Goal: Find specific page/section: Find specific page/section

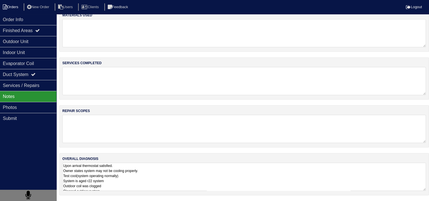
scroll to position [7, 0]
click at [17, 8] on li "Orders" at bounding box center [11, 7] width 23 height 8
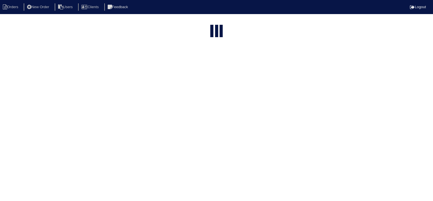
select select "15"
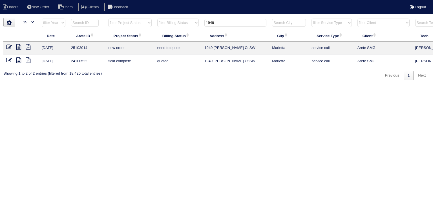
click at [228, 23] on input "1949" at bounding box center [236, 23] width 62 height 8
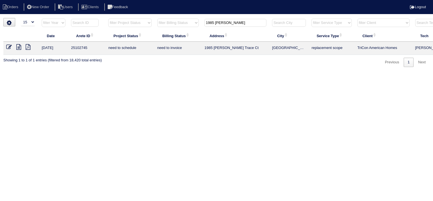
type input "1985 foster"
click at [18, 46] on icon at bounding box center [18, 47] width 5 height 6
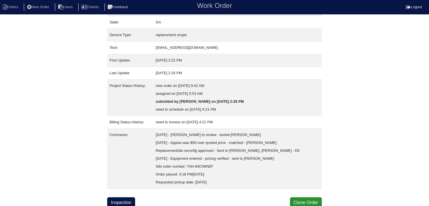
scroll to position [67, 0]
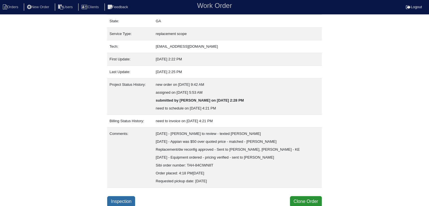
click at [121, 199] on link "Inspection" at bounding box center [121, 201] width 28 height 11
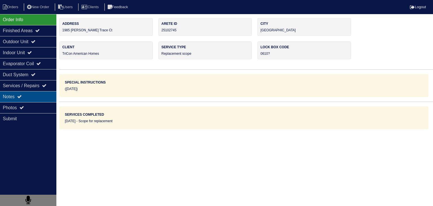
click at [40, 97] on div "Notes" at bounding box center [28, 96] width 56 height 11
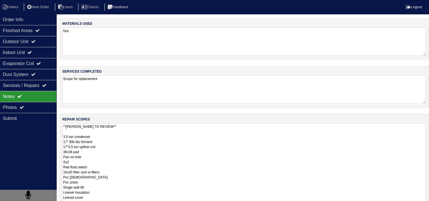
scroll to position [0, 0]
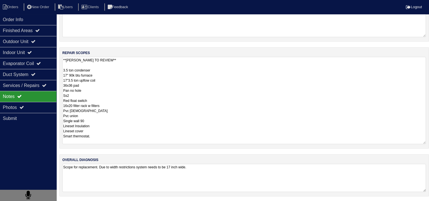
drag, startPoint x: 63, startPoint y: 135, endPoint x: 118, endPoint y: 219, distance: 99.9
click at [118, 203] on html "Orders New Order Users Clients Feedback Logout Orders New Order Users Clients M…" at bounding box center [214, 67] width 429 height 269
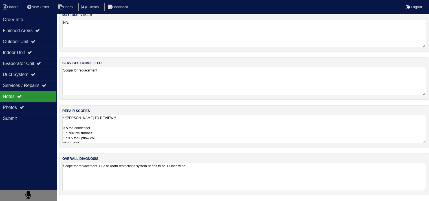
scroll to position [7, 0]
click at [105, 132] on textarea "**DAN TO REVIEW** 3.5 ton condenser 17" 90k btu furnace 17"3.5 ton upflow coil …" at bounding box center [244, 131] width 364 height 28
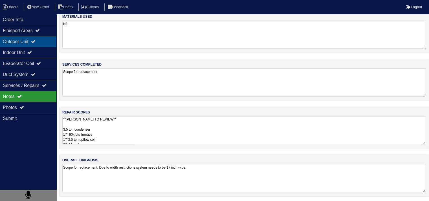
click at [30, 42] on div "Outdoor Unit" at bounding box center [28, 41] width 56 height 11
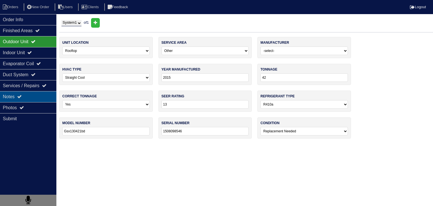
click at [34, 95] on div "Notes" at bounding box center [28, 96] width 56 height 11
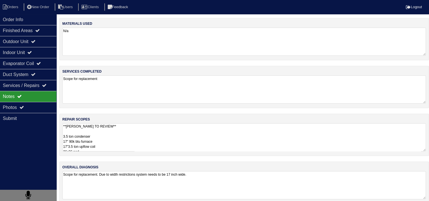
click at [117, 137] on textarea "**DAN TO REVIEW** 3.5 ton condenser 17" 90k btu furnace 17"3.5 ton upflow coil …" at bounding box center [244, 138] width 364 height 28
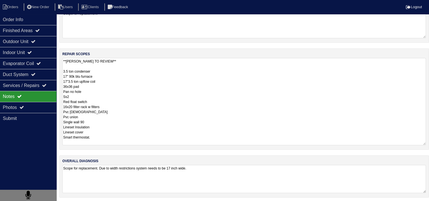
scroll to position [67, 0]
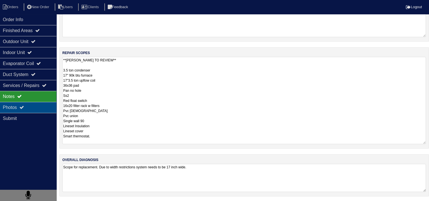
click at [31, 108] on div "Photos" at bounding box center [28, 107] width 56 height 11
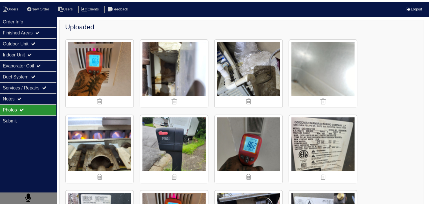
scroll to position [7, 0]
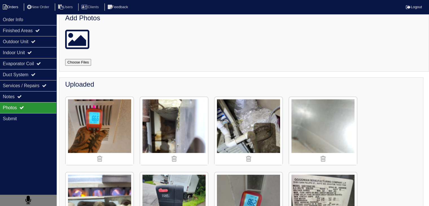
click at [10, 5] on li "Orders" at bounding box center [11, 7] width 23 height 8
select select "15"
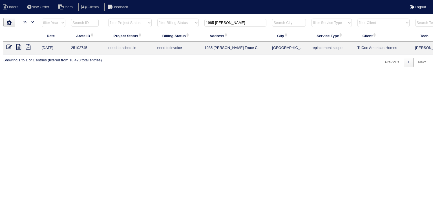
click at [223, 22] on input "1985 foster" at bounding box center [236, 23] width 62 height 8
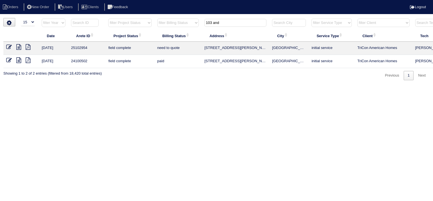
type input "103 and"
click at [20, 48] on icon at bounding box center [18, 47] width 5 height 6
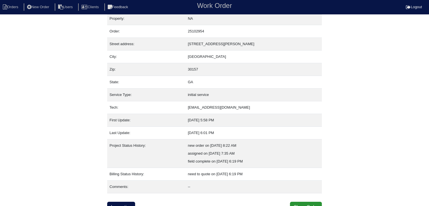
scroll to position [11, 0]
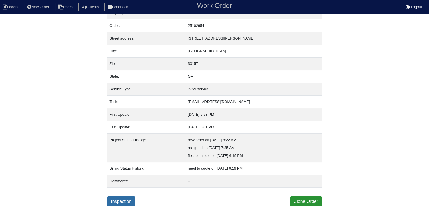
click at [116, 196] on link "Inspection" at bounding box center [121, 201] width 28 height 11
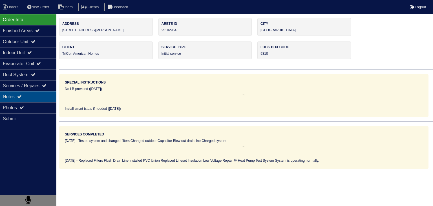
click at [47, 99] on div "Notes" at bounding box center [28, 96] width 56 height 11
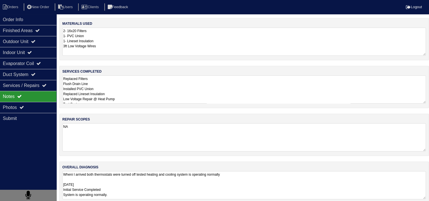
click at [164, 97] on textarea "Replaced Filters Flush Drain Line Installed PVC Union Replaced Lineset Insulati…" at bounding box center [244, 90] width 364 height 28
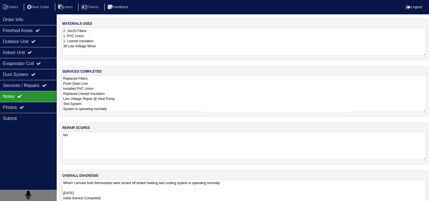
scroll to position [16, 0]
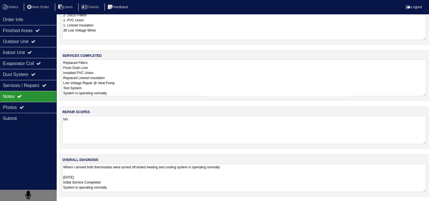
click at [134, 177] on textarea "Wheni I arrived both thermostats were turned off tested heating and cooling sys…" at bounding box center [244, 178] width 364 height 28
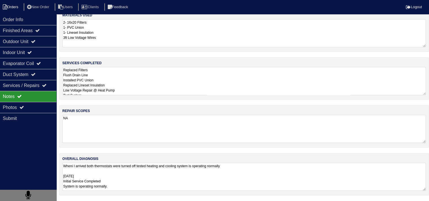
scroll to position [7, 0]
click at [10, 6] on li "Orders" at bounding box center [11, 7] width 23 height 8
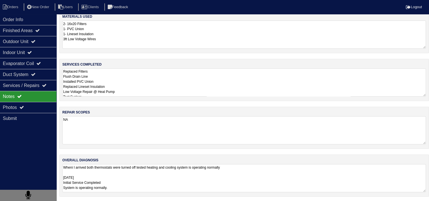
select select "15"
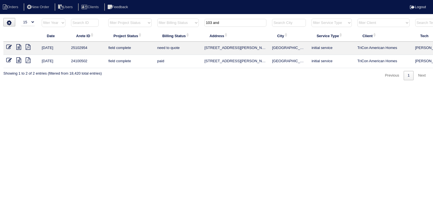
drag, startPoint x: 235, startPoint y: 23, endPoint x: 177, endPoint y: 22, distance: 57.3
click at [177, 22] on tr "filter Year -- Any Year -- 2025 2024 2023 2022 2021 2020 2019 filter Project St…" at bounding box center [247, 24] width 489 height 12
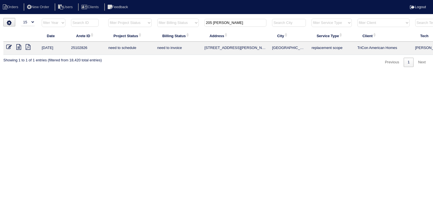
type input "205 buffington"
click at [19, 46] on icon at bounding box center [18, 47] width 5 height 6
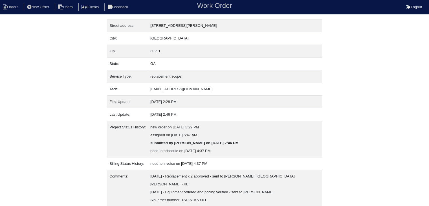
scroll to position [51, 0]
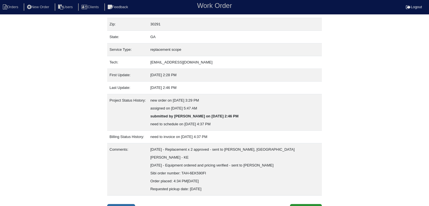
click at [128, 204] on link "Inspection" at bounding box center [121, 209] width 28 height 11
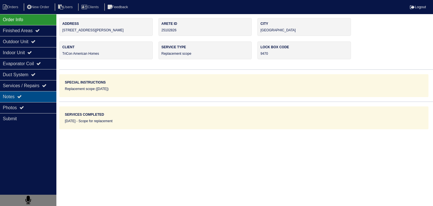
click at [39, 100] on div "Notes" at bounding box center [28, 96] width 56 height 11
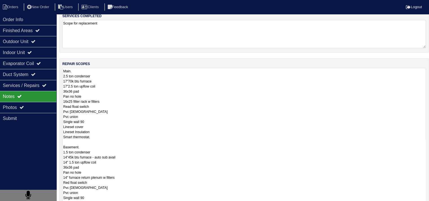
scroll to position [0, 0]
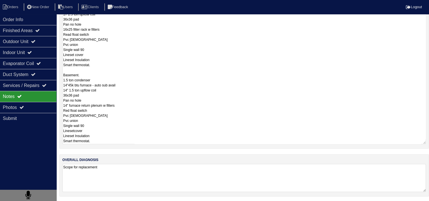
drag, startPoint x: 63, startPoint y: 126, endPoint x: 104, endPoint y: 208, distance: 91.2
click at [104, 203] on html "Orders New Order Users Clients Feedback Logout Orders New Order Users Clients M…" at bounding box center [214, 37] width 429 height 330
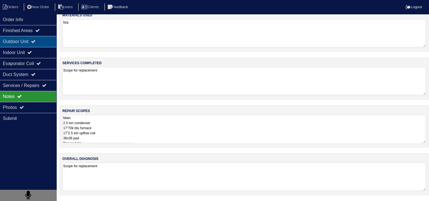
scroll to position [7, 0]
click at [22, 40] on div "Outdoor Unit" at bounding box center [28, 41] width 56 height 11
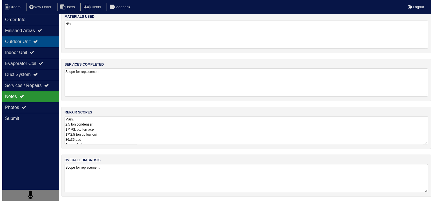
scroll to position [0, 0]
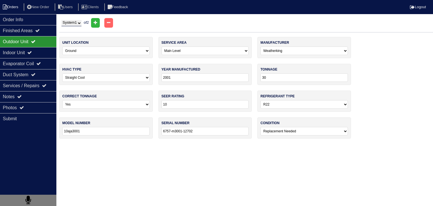
click at [9, 8] on li "Orders" at bounding box center [11, 7] width 23 height 8
select select "15"
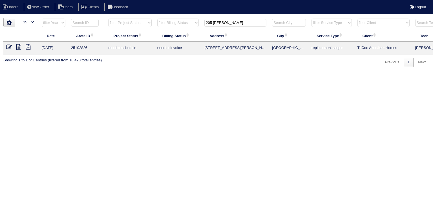
drag, startPoint x: 242, startPoint y: 24, endPoint x: 161, endPoint y: 20, distance: 80.8
click at [161, 20] on tr "filter Year -- Any Year -- 2025 2024 2023 2022 2021 2020 2019 filter Project St…" at bounding box center [247, 24] width 489 height 12
type input "591 seq"
click at [17, 47] on icon at bounding box center [18, 47] width 5 height 6
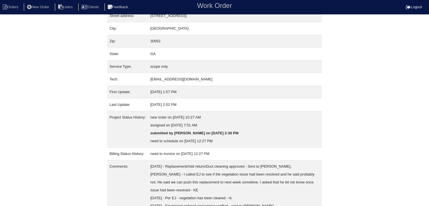
scroll to position [82, 0]
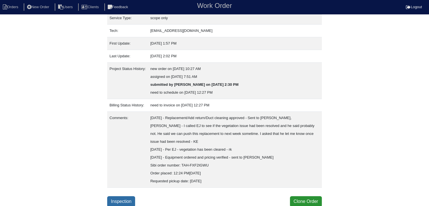
click at [118, 199] on link "Inspection" at bounding box center [121, 201] width 28 height 11
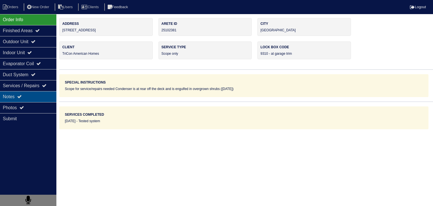
click at [40, 96] on div "Notes" at bounding box center [28, 96] width 56 height 11
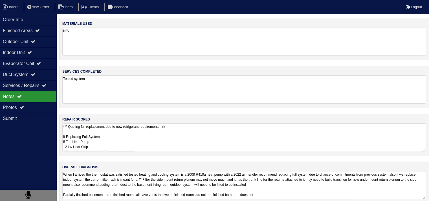
click at [150, 134] on textarea "*** Quoting full replacement due to new refrigerant requirements - rk If Replac…" at bounding box center [244, 138] width 364 height 28
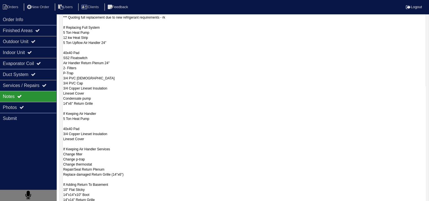
scroll to position [173, 0]
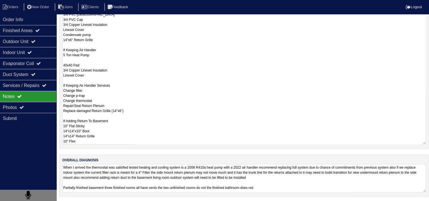
drag, startPoint x: 63, startPoint y: 143, endPoint x: 118, endPoint y: 45, distance: 111.8
click at [118, 45] on textarea "*** Quoting full replacement due to new refrigerant requirements - rk If Replac…" at bounding box center [244, 48] width 364 height 194
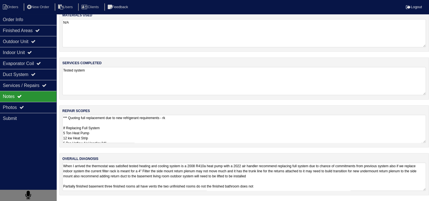
scroll to position [7, 0]
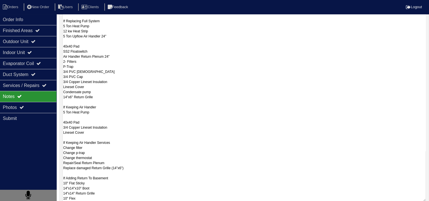
scroll to position [148, 0]
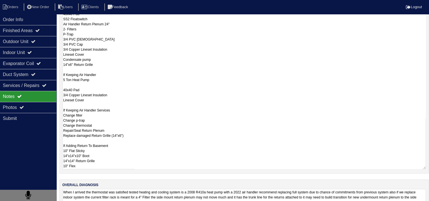
drag, startPoint x: 67, startPoint y: 144, endPoint x: 97, endPoint y: 167, distance: 37.3
click at [97, 167] on textarea "*** Quoting full replacement due to new refrigerant requirements - rk If Replac…" at bounding box center [244, 72] width 364 height 194
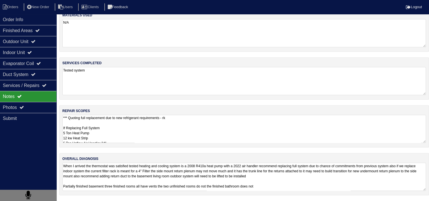
scroll to position [7, 0]
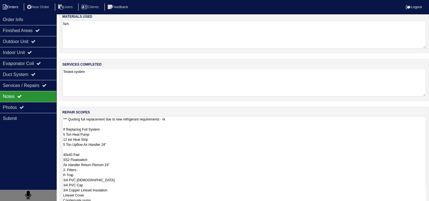
click at [16, 6] on li "Orders" at bounding box center [11, 7] width 23 height 8
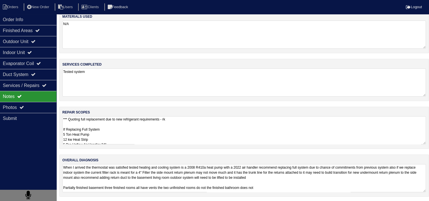
select select "15"
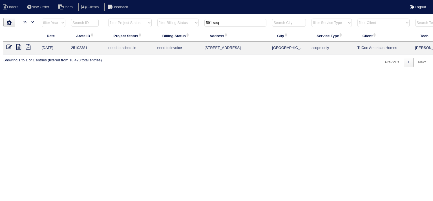
click at [227, 23] on input "591 seq" at bounding box center [236, 23] width 62 height 8
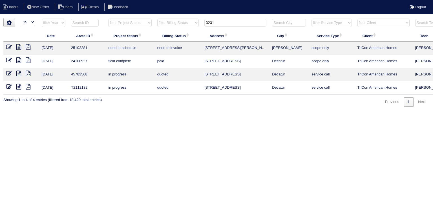
type input "3231"
click at [19, 47] on icon at bounding box center [18, 47] width 5 height 6
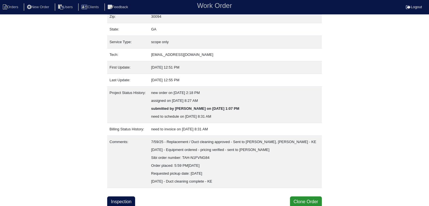
scroll to position [59, 0]
click at [122, 199] on link "Inspection" at bounding box center [121, 201] width 28 height 11
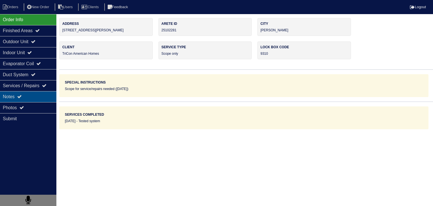
click at [39, 97] on div "Notes" at bounding box center [28, 96] width 56 height 11
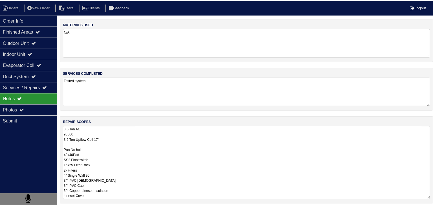
scroll to position [0, 0]
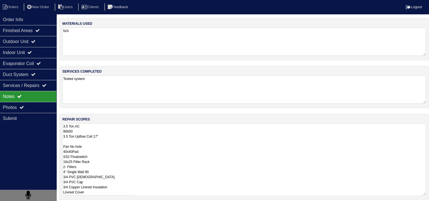
drag, startPoint x: 63, startPoint y: 126, endPoint x: 106, endPoint y: 196, distance: 82.0
click at [106, 196] on div "repair scopes 3.5 Ton AC 90000 3.5 Ton Upflow Coil 17" Pan No hole 40x40Pad SS2…" at bounding box center [244, 157] width 370 height 86
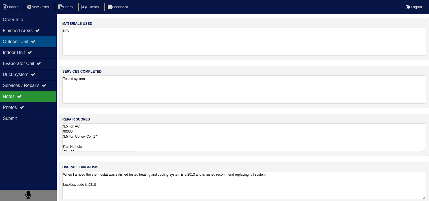
click at [30, 43] on div "Outdoor Unit" at bounding box center [28, 41] width 56 height 11
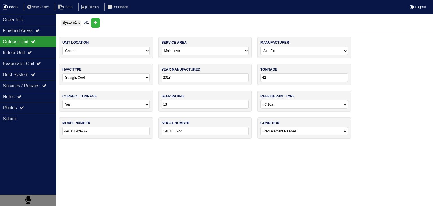
click at [19, 7] on li "Orders" at bounding box center [11, 7] width 23 height 8
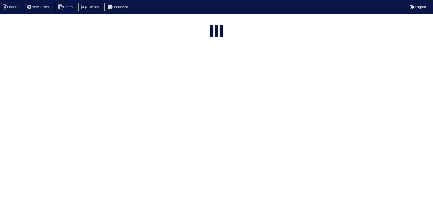
select select "15"
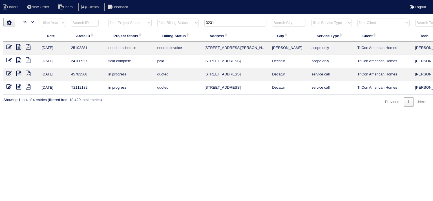
click at [228, 21] on input "3231" at bounding box center [236, 23] width 62 height 8
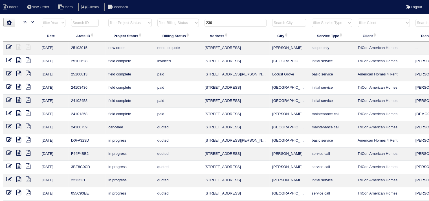
drag, startPoint x: 231, startPoint y: 25, endPoint x: 188, endPoint y: 23, distance: 43.8
click at [188, 23] on tr "filter Year -- Any Year -- 2025 2024 2023 2022 2021 2020 2019 filter Project St…" at bounding box center [247, 24] width 489 height 12
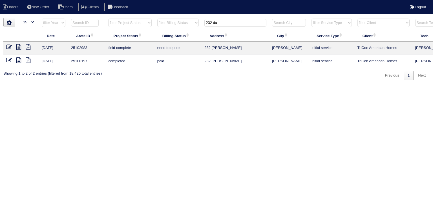
type input "232 da"
